Goal: Navigation & Orientation: Find specific page/section

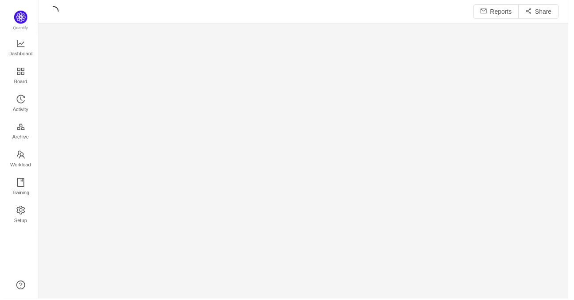
scroll to position [287, 518]
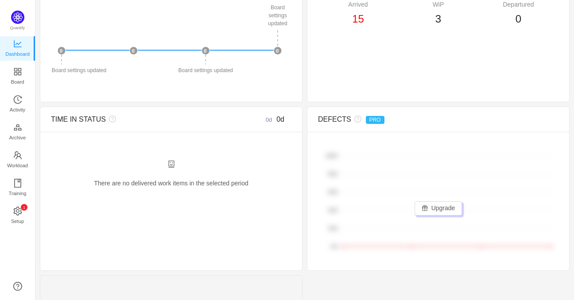
scroll to position [345, 0]
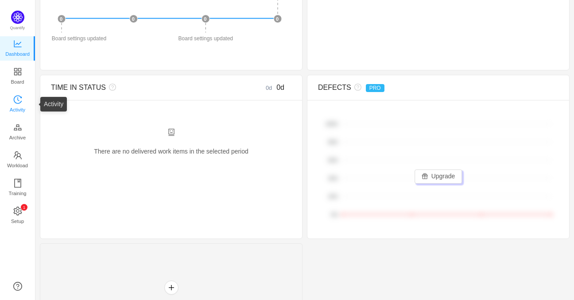
click at [19, 103] on span "Activity" at bounding box center [17, 110] width 15 height 18
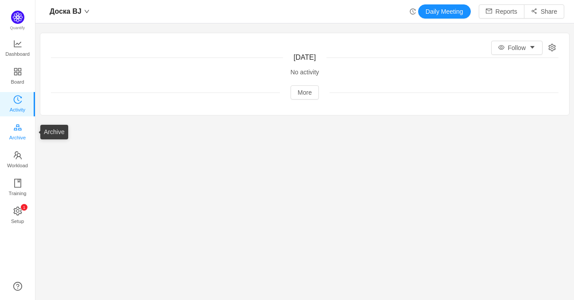
click at [16, 132] on span "Archive" at bounding box center [17, 138] width 16 height 18
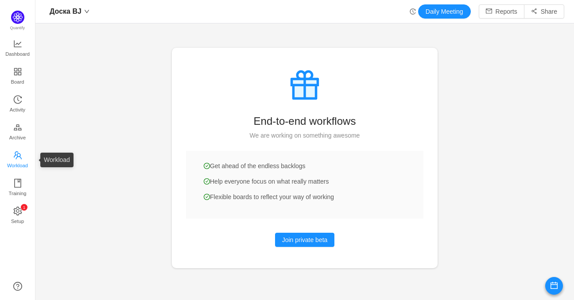
click at [19, 159] on span "Workload" at bounding box center [17, 166] width 21 height 18
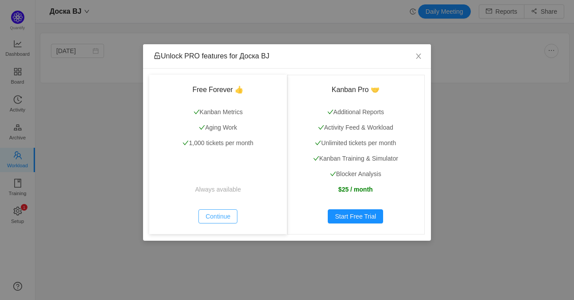
click at [221, 213] on button "Continue" at bounding box center [217, 216] width 39 height 14
click at [416, 57] on icon "icon: close" at bounding box center [418, 56] width 7 height 7
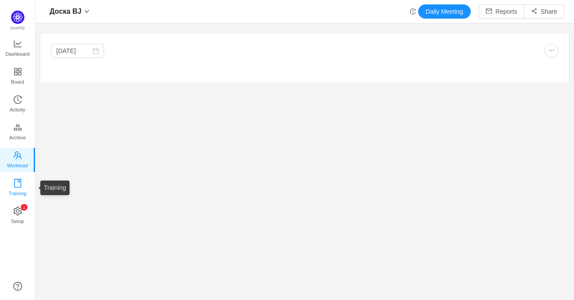
click at [15, 184] on icon "icon: book" at bounding box center [17, 183] width 9 height 9
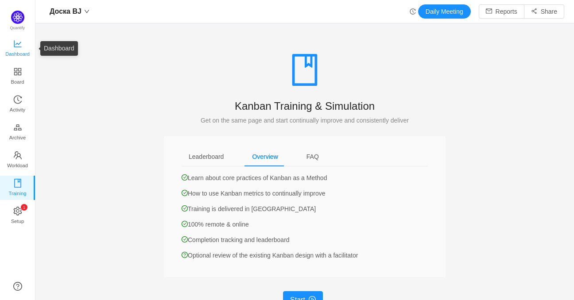
click at [25, 53] on span "Dashboard" at bounding box center [17, 54] width 24 height 18
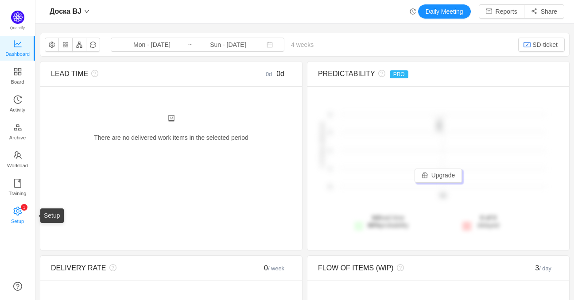
click at [22, 211] on link "0 1 2 3 4 5 6 7 8 9 0 1 2 3 4 5 6 7 8 9 0 1 2 3 4 5 6 7 8 9 Setup" at bounding box center [17, 216] width 9 height 18
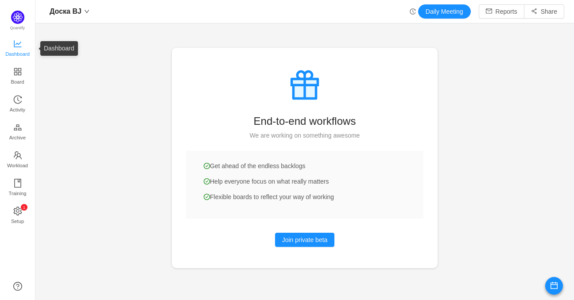
click at [15, 42] on icon "icon: line-chart" at bounding box center [17, 43] width 9 height 9
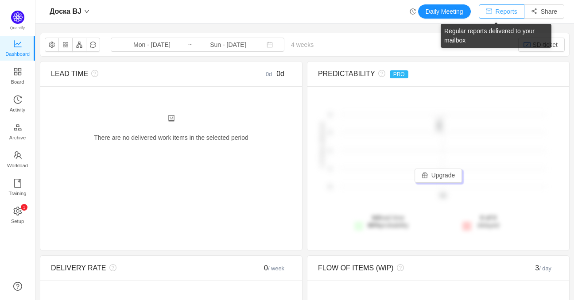
click at [490, 12] on button "Reports" at bounding box center [502, 11] width 46 height 14
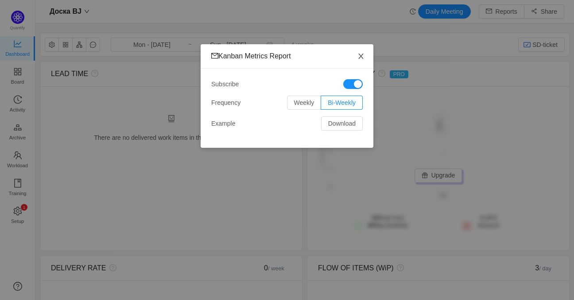
click at [360, 55] on icon "icon: close" at bounding box center [360, 56] width 7 height 7
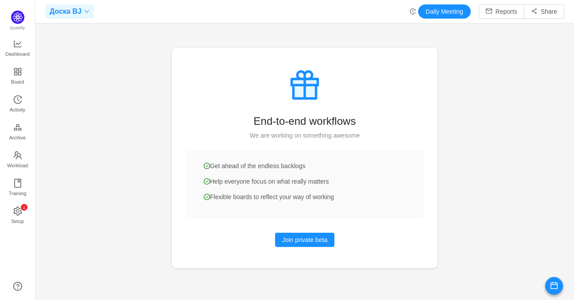
click at [81, 13] on span at bounding box center [85, 11] width 8 height 5
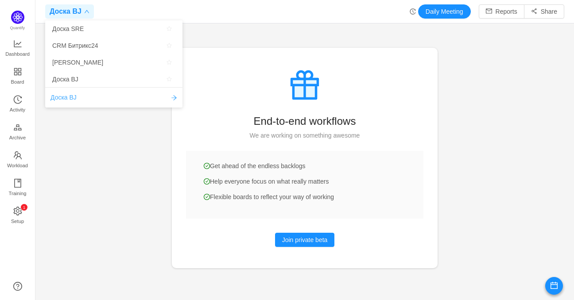
click at [67, 95] on span "Доска BJ" at bounding box center [63, 97] width 26 height 9
